Goal: Register for event/course

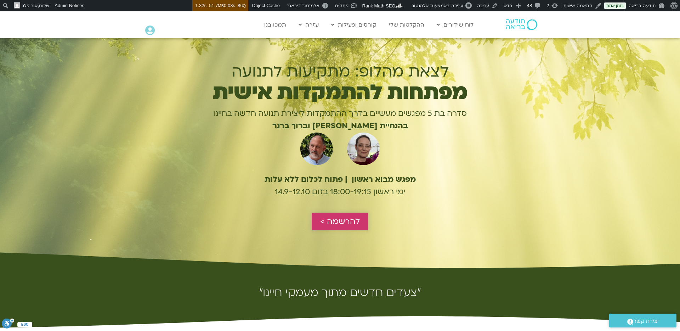
click at [353, 224] on span "להרשמה >" at bounding box center [340, 221] width 40 height 9
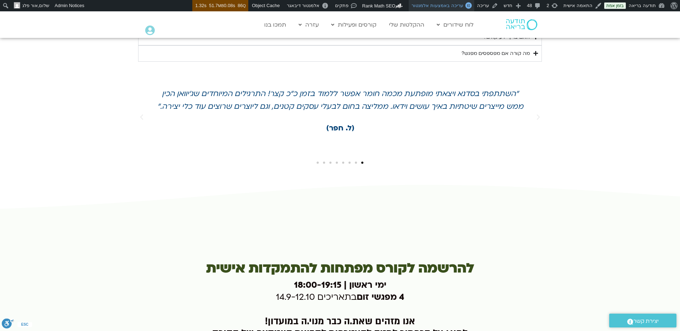
scroll to position [1638, 0]
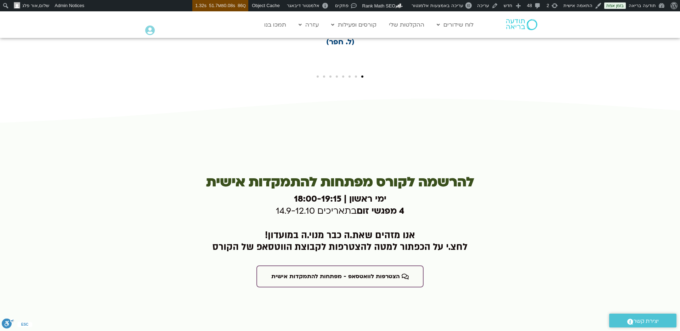
click at [530, 28] on img at bounding box center [521, 24] width 31 height 11
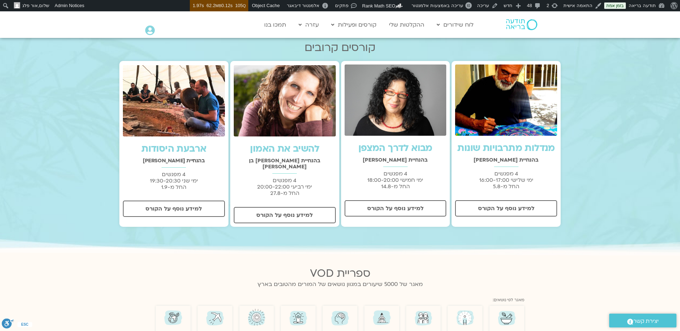
scroll to position [227, 0]
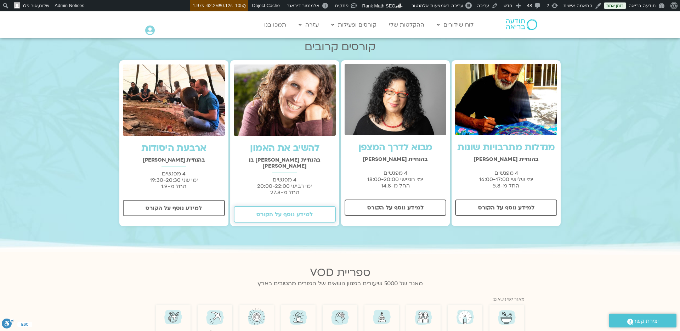
click at [293, 206] on link "למידע נוסף על הקורס" at bounding box center [285, 214] width 102 height 16
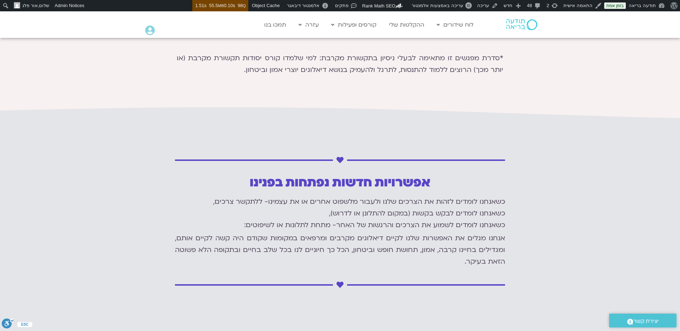
scroll to position [599, 0]
